Goal: Information Seeking & Learning: Learn about a topic

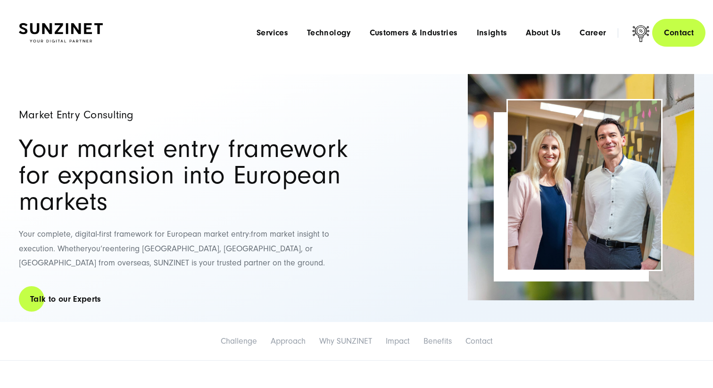
drag, startPoint x: 19, startPoint y: 113, endPoint x: 143, endPoint y: 108, distance: 123.6
click at [143, 108] on div "Market Entry Consulting Your market entry framework for expansion into European…" at bounding box center [184, 198] width 330 height 248
drag, startPoint x: 134, startPoint y: 112, endPoint x: 18, endPoint y: 109, distance: 116.0
click at [19, 109] on h1 "Market Entry Consulting" at bounding box center [184, 114] width 330 height 11
copy h1 "Market Entry Consulting"
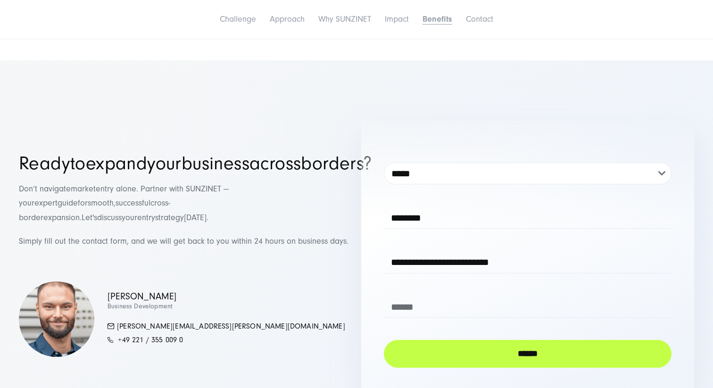
scroll to position [4143, 0]
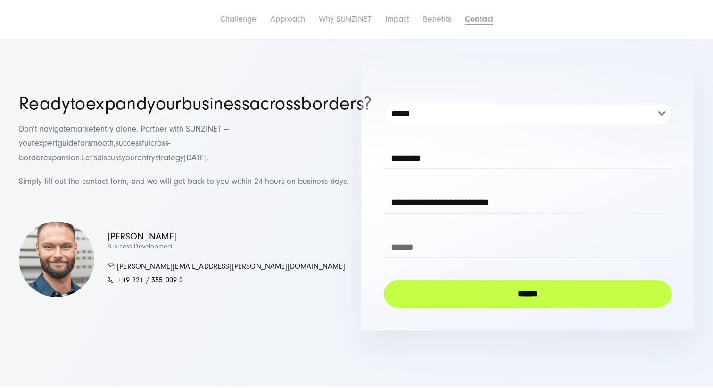
click at [284, 222] on div "Lukas Kamm Business Development kamm.lukas@sunzinet.com +49 221 / 355 009 0" at bounding box center [185, 259] width 333 height 75
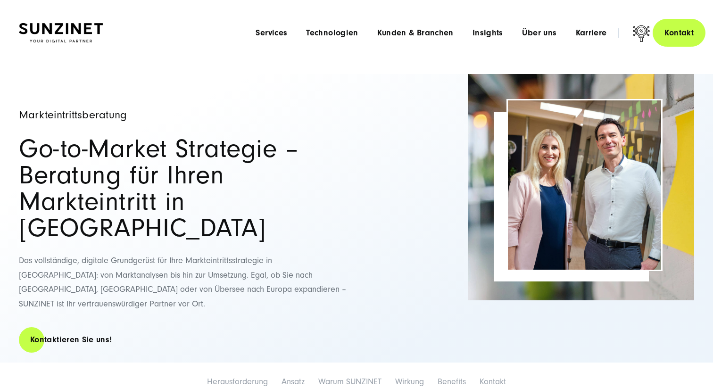
click at [339, 254] on p "Das vollständige, digitale Grundgerüst für Ihre Markteintrittsstrategie in Euro…" at bounding box center [184, 282] width 330 height 57
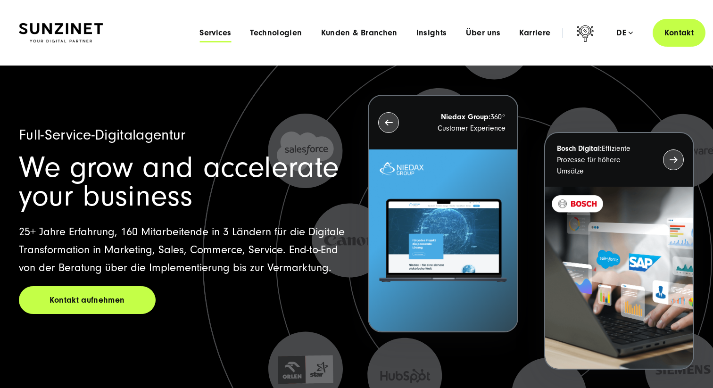
click at [222, 37] on span "Services" at bounding box center [215, 32] width 32 height 9
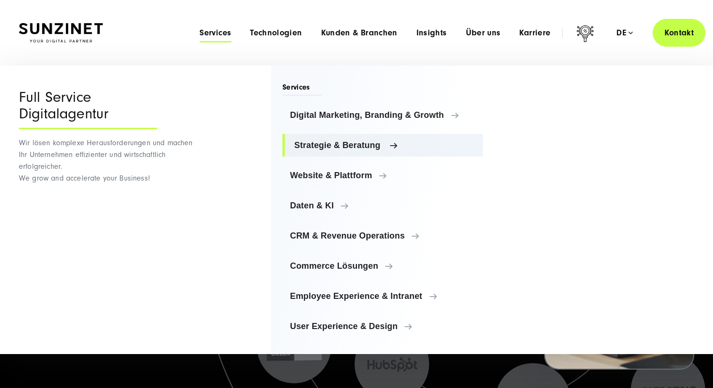
click at [343, 141] on span "Strategie & Beratung" at bounding box center [384, 144] width 181 height 9
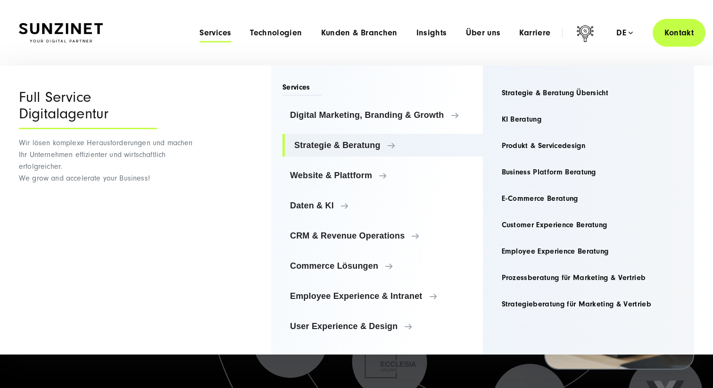
click at [436, 378] on icon at bounding box center [494, 259] width 814 height 814
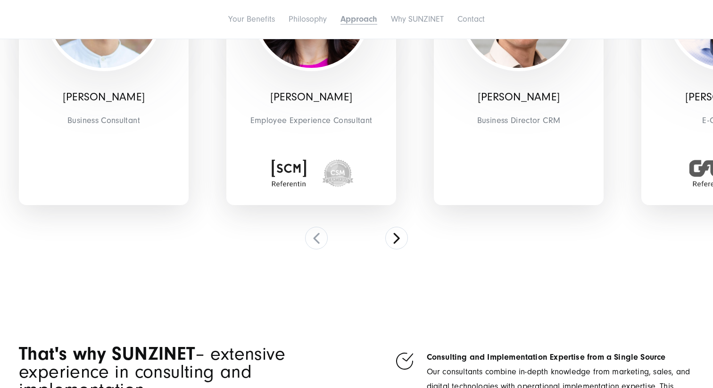
scroll to position [2875, 0]
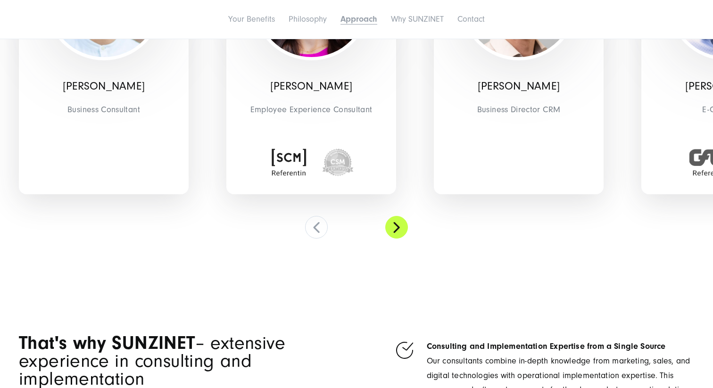
click at [397, 233] on button at bounding box center [396, 227] width 23 height 23
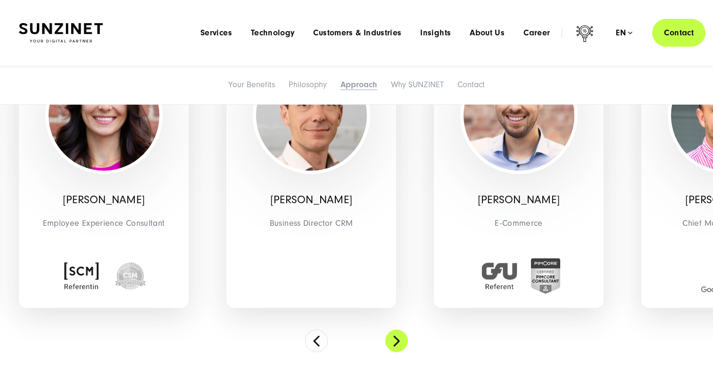
scroll to position [2748, 0]
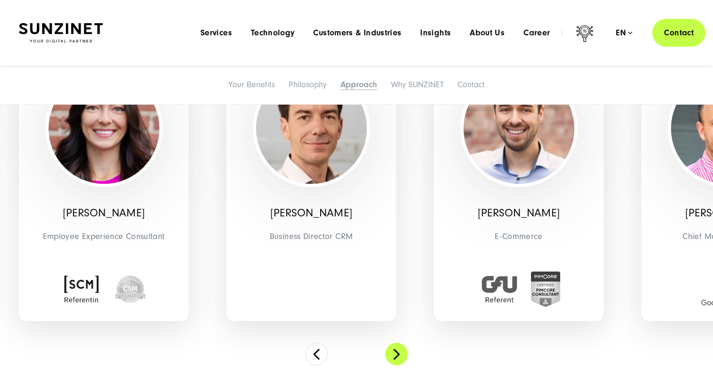
click at [399, 350] on button at bounding box center [396, 354] width 23 height 23
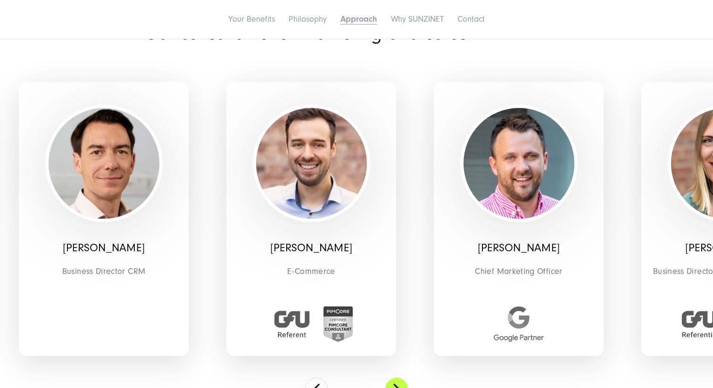
scroll to position [2728, 0]
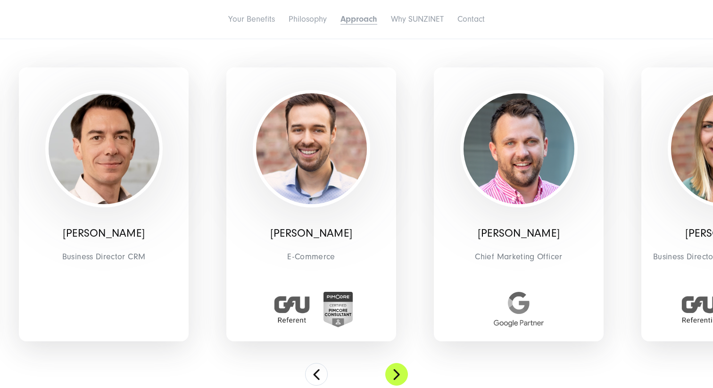
click at [394, 376] on button at bounding box center [396, 374] width 23 height 23
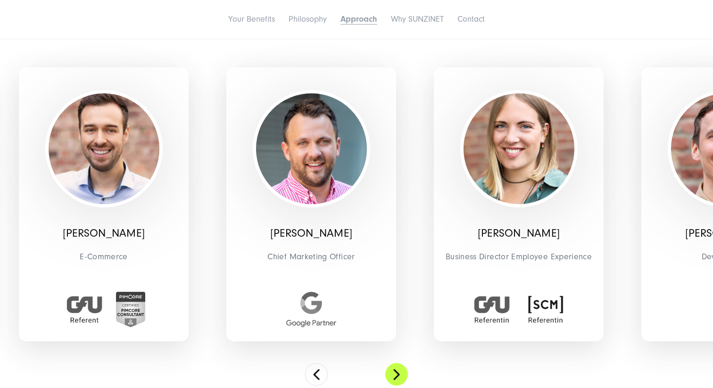
click at [403, 375] on button at bounding box center [396, 374] width 23 height 23
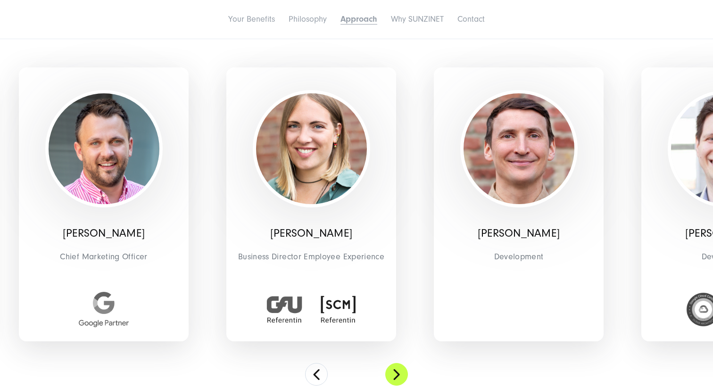
click at [403, 375] on button at bounding box center [396, 374] width 23 height 23
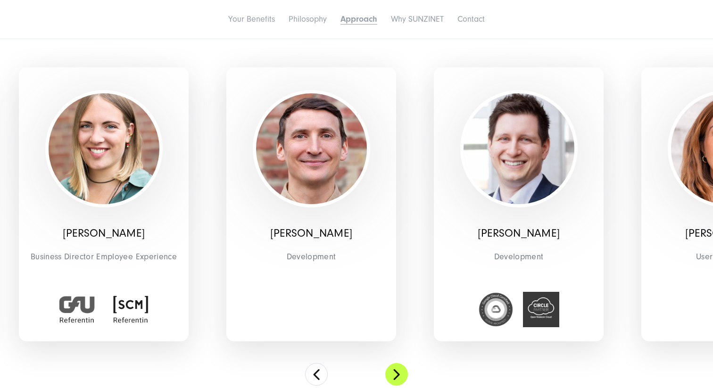
click at [403, 375] on button at bounding box center [396, 374] width 23 height 23
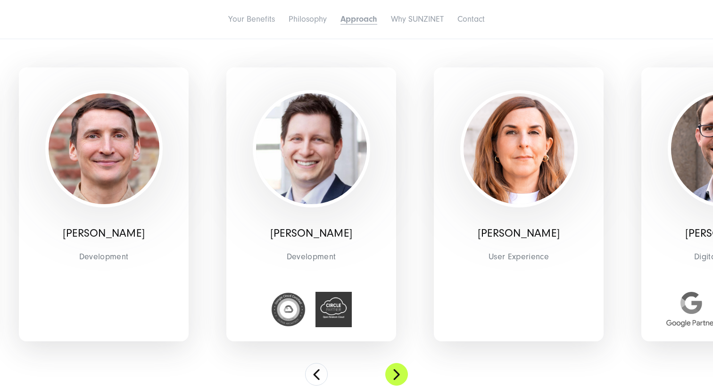
click at [403, 375] on button at bounding box center [396, 374] width 23 height 23
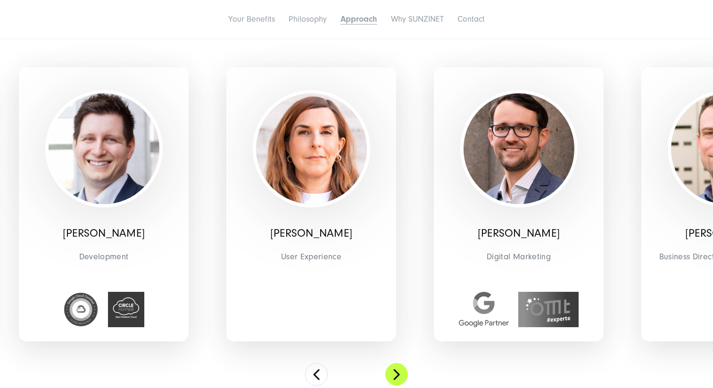
click at [403, 375] on button at bounding box center [396, 374] width 23 height 23
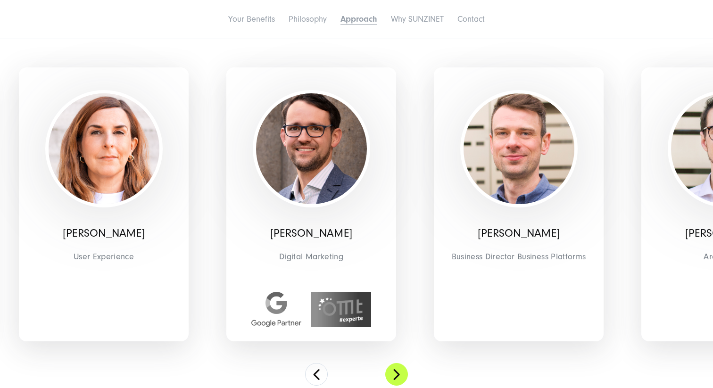
click at [403, 375] on button at bounding box center [396, 374] width 23 height 23
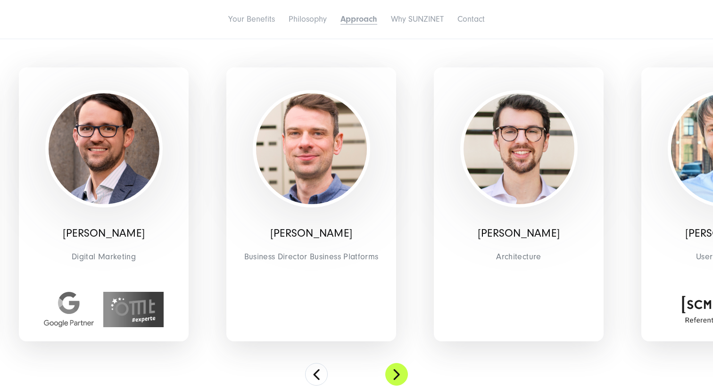
click at [403, 375] on button at bounding box center [396, 374] width 23 height 23
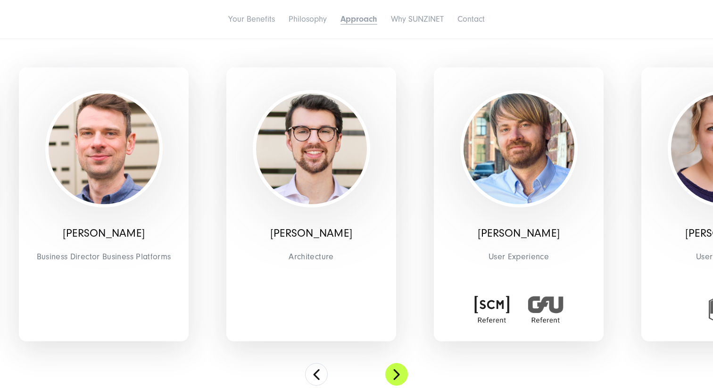
click at [403, 375] on button at bounding box center [396, 374] width 23 height 23
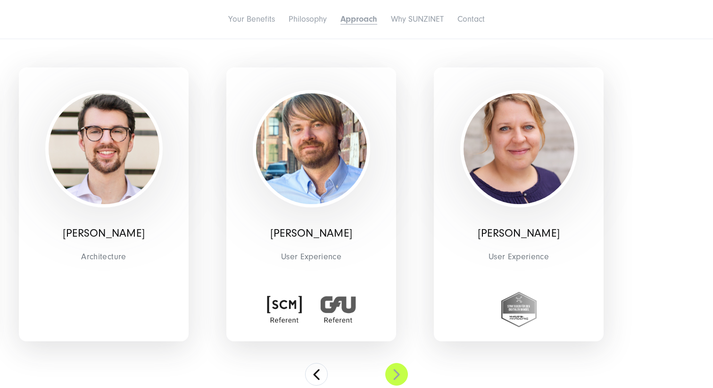
click at [403, 375] on button at bounding box center [396, 374] width 23 height 23
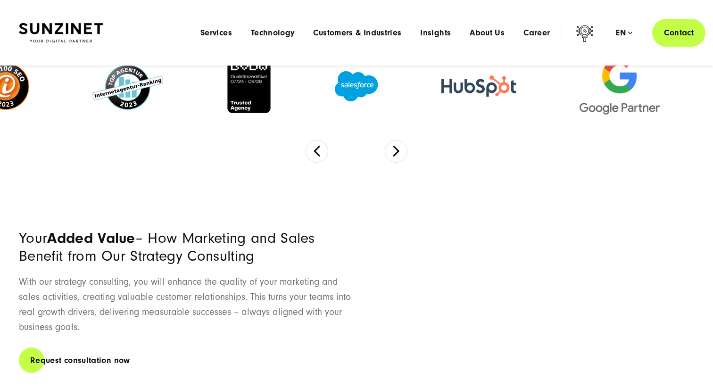
scroll to position [0, 0]
